Goal: Information Seeking & Learning: Learn about a topic

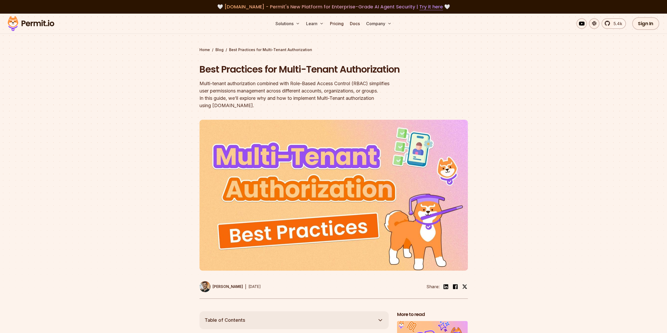
click at [310, 90] on div "Best Practices for Multi-Tenant Authorization Multi-tenant authorization combin…" at bounding box center [300, 86] width 201 height 47
click at [309, 103] on div "Multi-tenant authorization combined with Role-Based Access Control (RBAC) simpl…" at bounding box center [300, 94] width 201 height 29
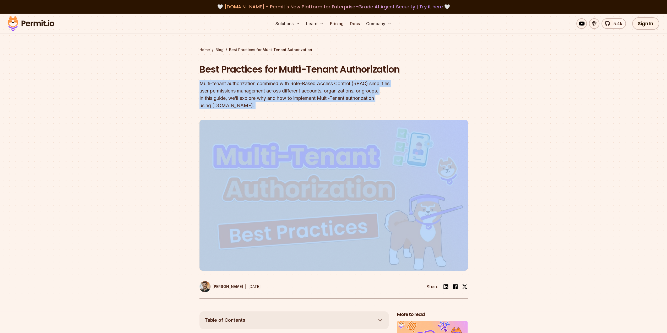
click at [309, 103] on div "Multi-tenant authorization combined with Role-Based Access Control (RBAC) simpl…" at bounding box center [300, 94] width 201 height 29
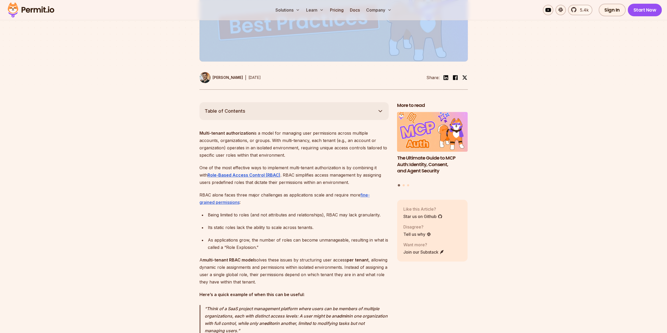
scroll to position [210, 0]
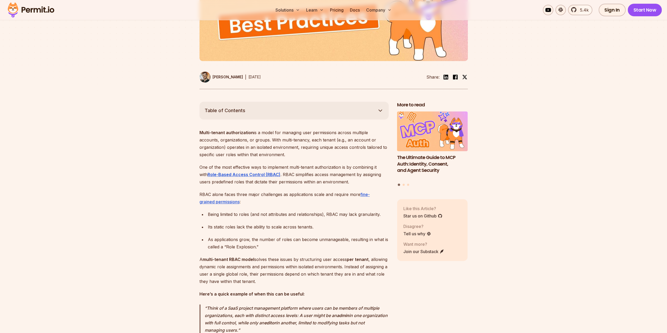
click at [308, 231] on div "Its static roles lack the ability to scale across tenants." at bounding box center [298, 226] width 181 height 7
click at [329, 217] on div "Being limited to roles (and not attributes and relationships), RBAC may lack gr…" at bounding box center [298, 214] width 181 height 7
click at [315, 240] on ul "Being limited to roles (and not attributes and relationships), RBAC may lack gr…" at bounding box center [294, 231] width 189 height 40
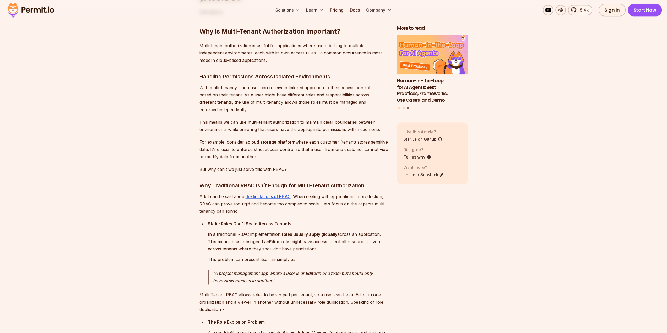
scroll to position [603, 0]
click at [304, 108] on p "With multi-tenancy, each user can receive a tailored approach to their access c…" at bounding box center [294, 97] width 189 height 29
click at [303, 110] on p "With multi-tenancy, each user can receive a tailored approach to their access c…" at bounding box center [294, 97] width 189 height 29
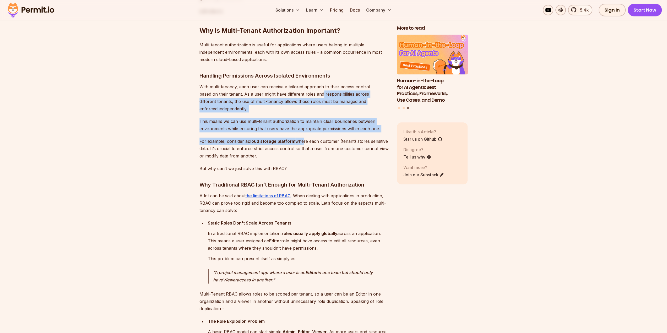
drag, startPoint x: 304, startPoint y: 120, endPoint x: 301, endPoint y: 133, distance: 13.4
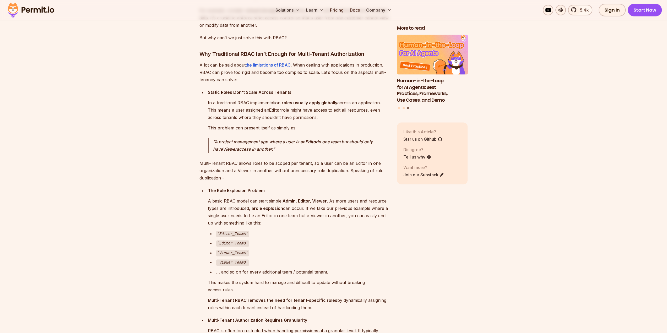
scroll to position [734, 0]
drag, startPoint x: 318, startPoint y: 58, endPoint x: 317, endPoint y: 97, distance: 38.8
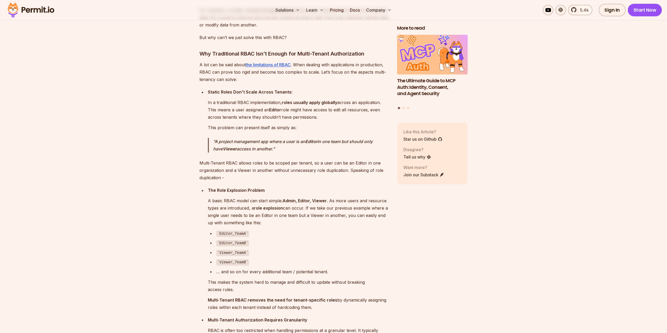
click at [316, 105] on p "In a traditional RBAC implementation, roles usually apply globally across an ap…" at bounding box center [298, 110] width 181 height 22
